Goal: Transaction & Acquisition: Register for event/course

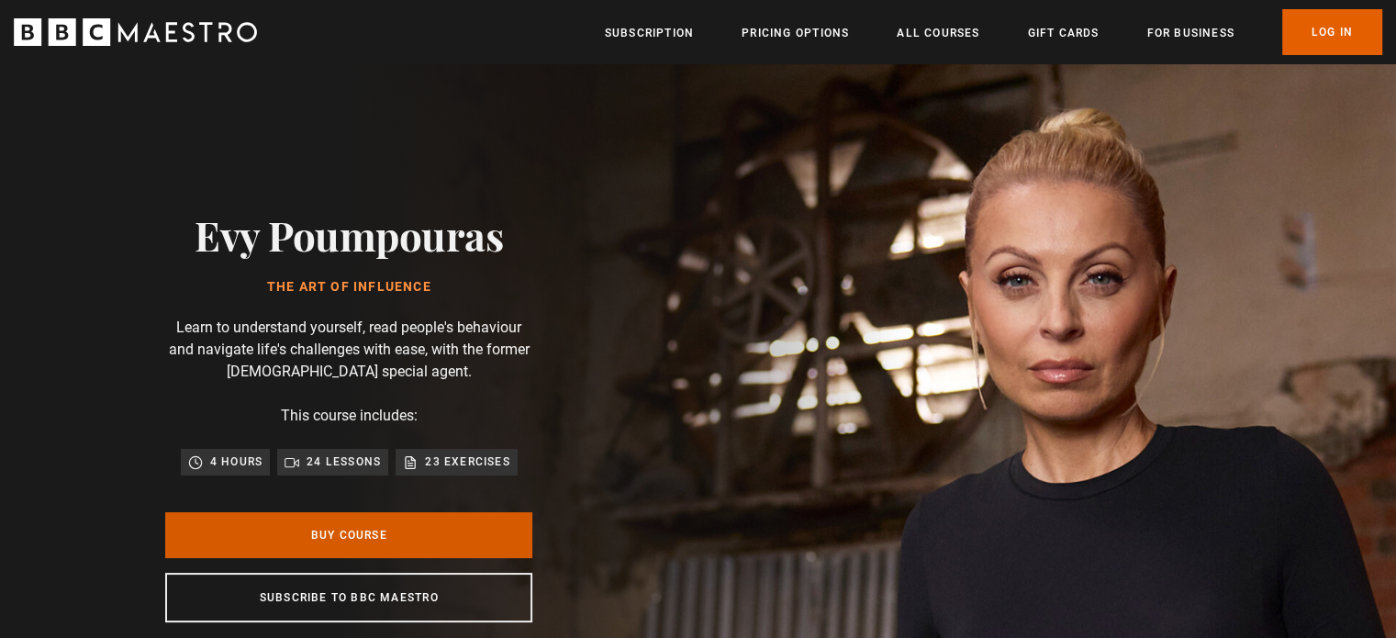
drag, startPoint x: 0, startPoint y: 0, endPoint x: 297, endPoint y: 529, distance: 607.2
click at [297, 529] on link "Buy Course" at bounding box center [348, 535] width 367 height 46
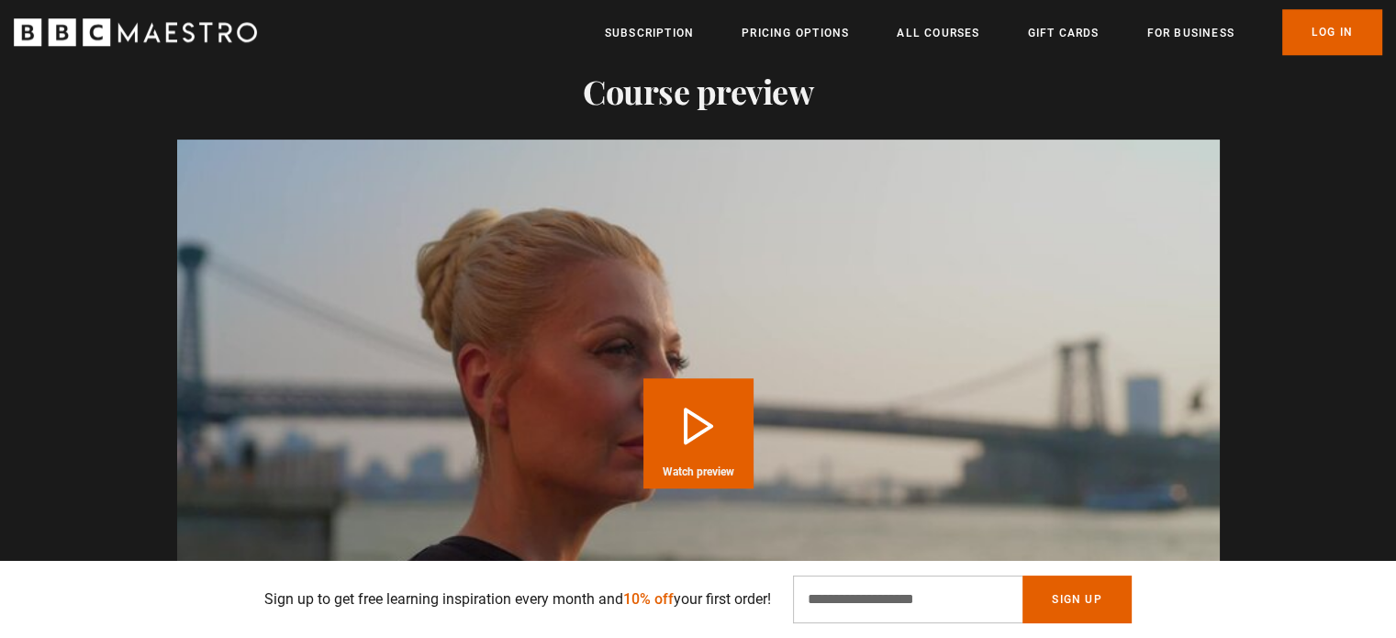
scroll to position [1873, 0]
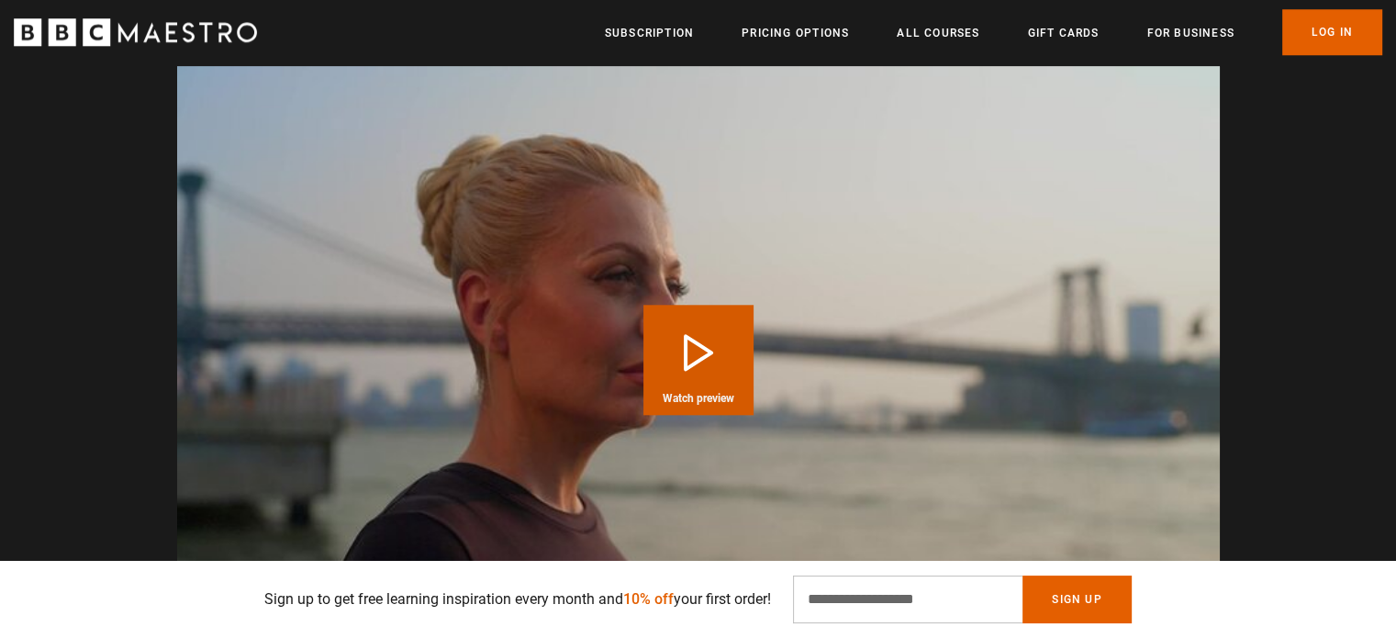
click at [727, 346] on button "Play Course overview for The Art of Influence with [PERSON_NAME] Watch preview" at bounding box center [698, 360] width 110 height 110
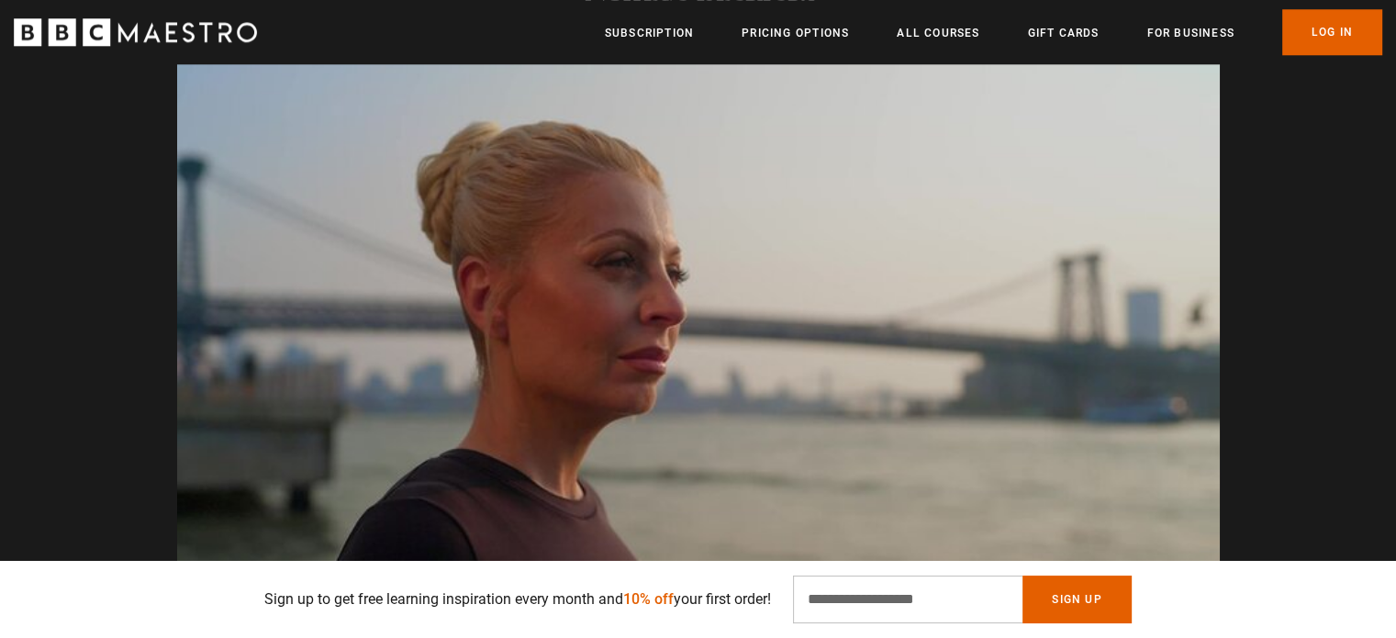
scroll to position [0, 2163]
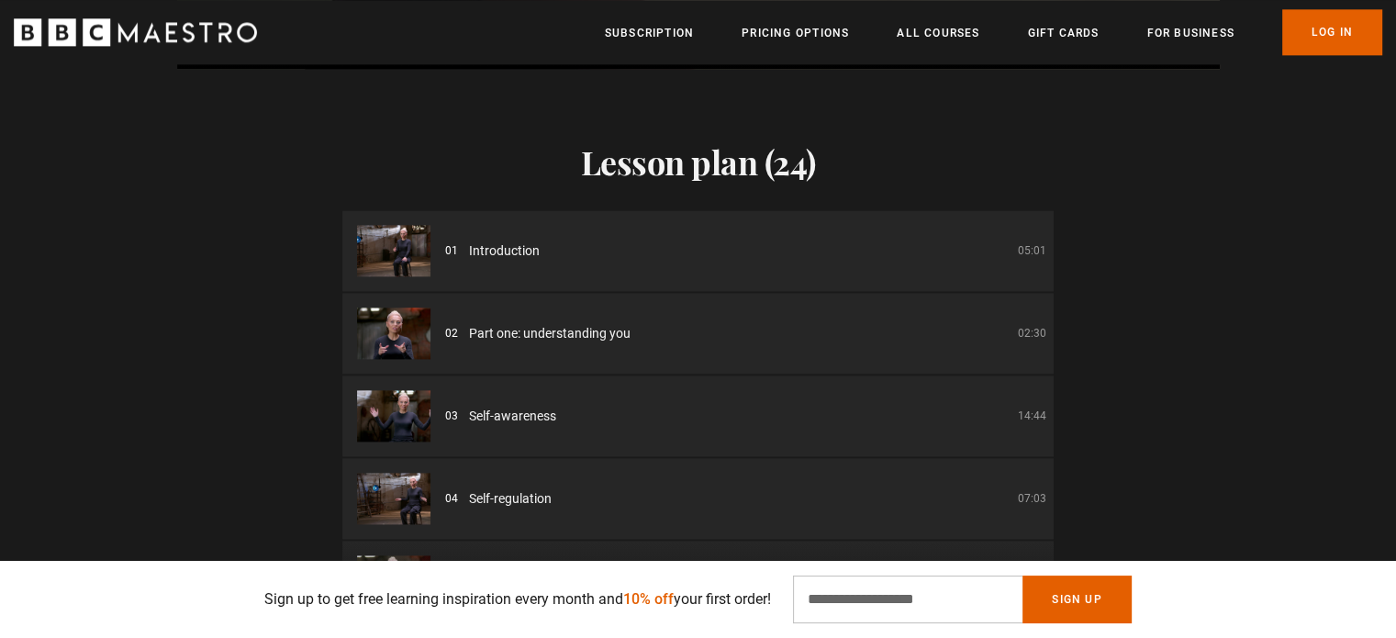
scroll to position [2458, 0]
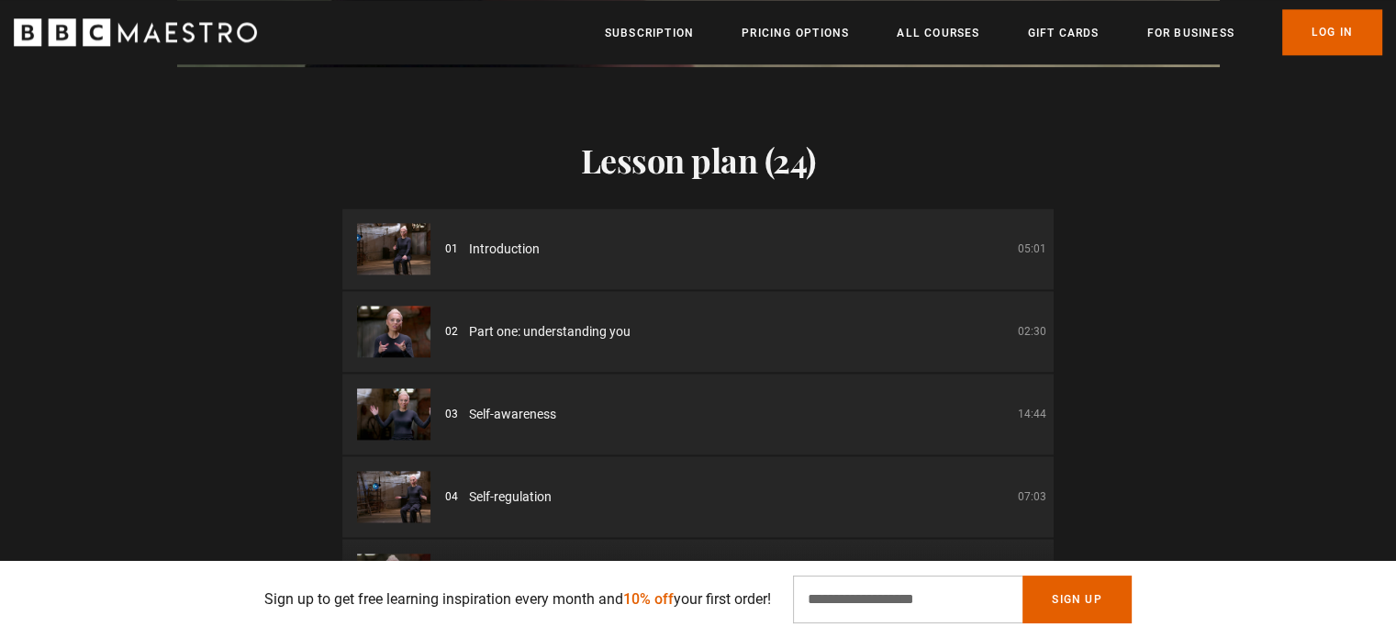
click at [617, 340] on li "02 Part one: understanding you 02:30" at bounding box center [697, 331] width 711 height 81
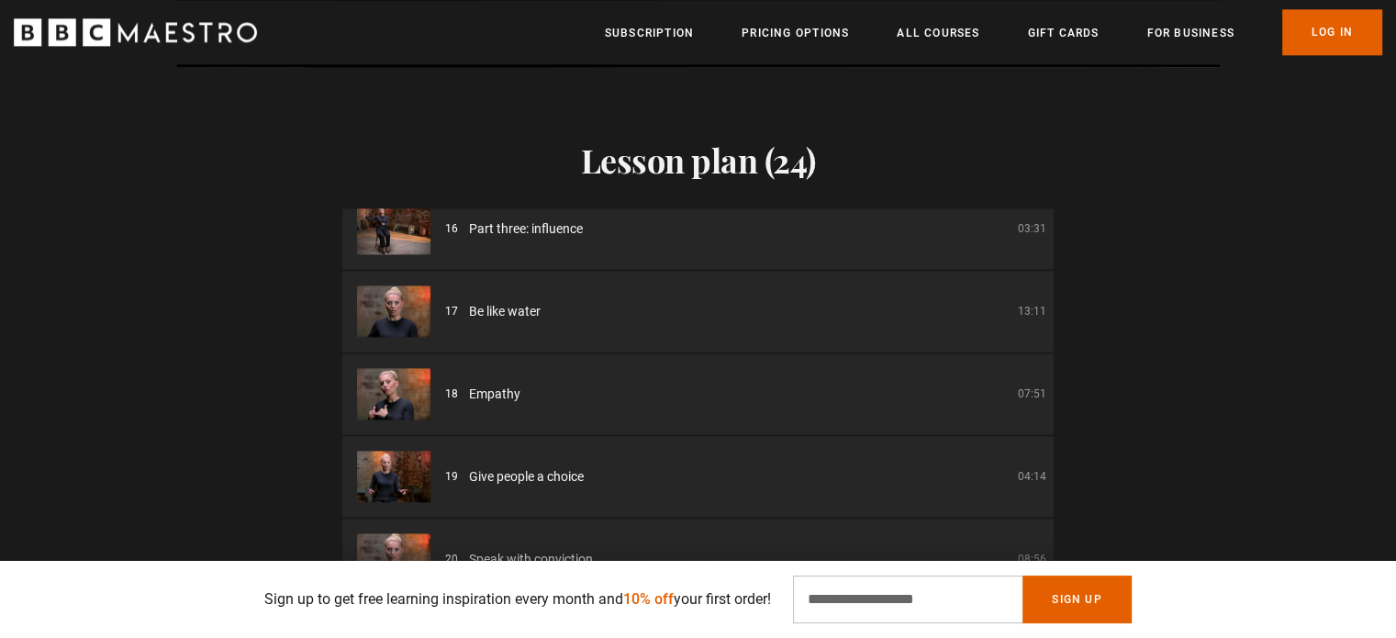
scroll to position [1260, 0]
click at [943, 42] on ul "Subscription Pricing Options All Courses Gift Cards For business Already have a…" at bounding box center [993, 32] width 777 height 46
click at [934, 39] on link "All Courses" at bounding box center [938, 33] width 83 height 18
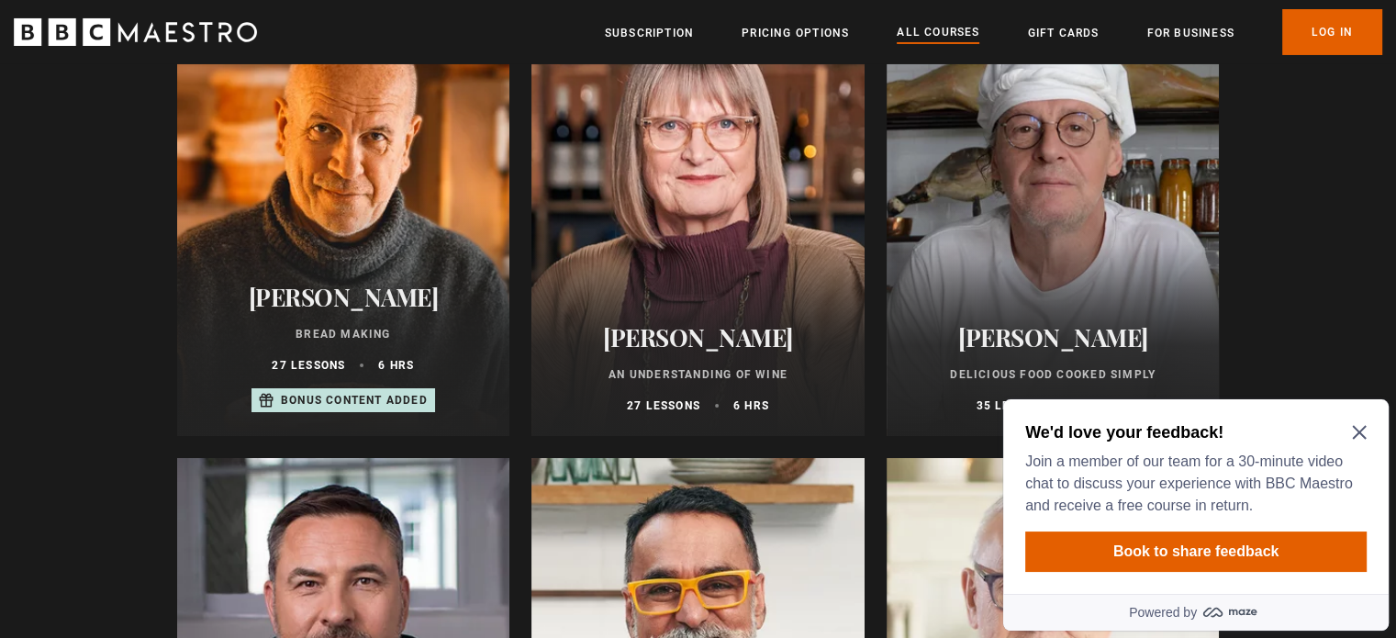
scroll to position [6599, 0]
